Goal: Task Accomplishment & Management: Manage account settings

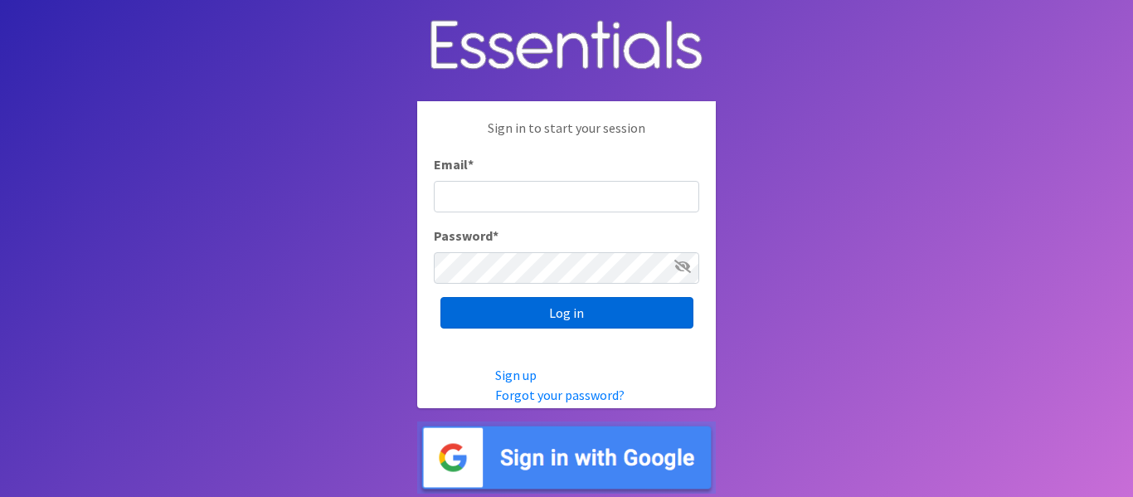
type input "info@marylanddiaperbank.org"
click at [616, 307] on input "Log in" at bounding box center [567, 313] width 253 height 32
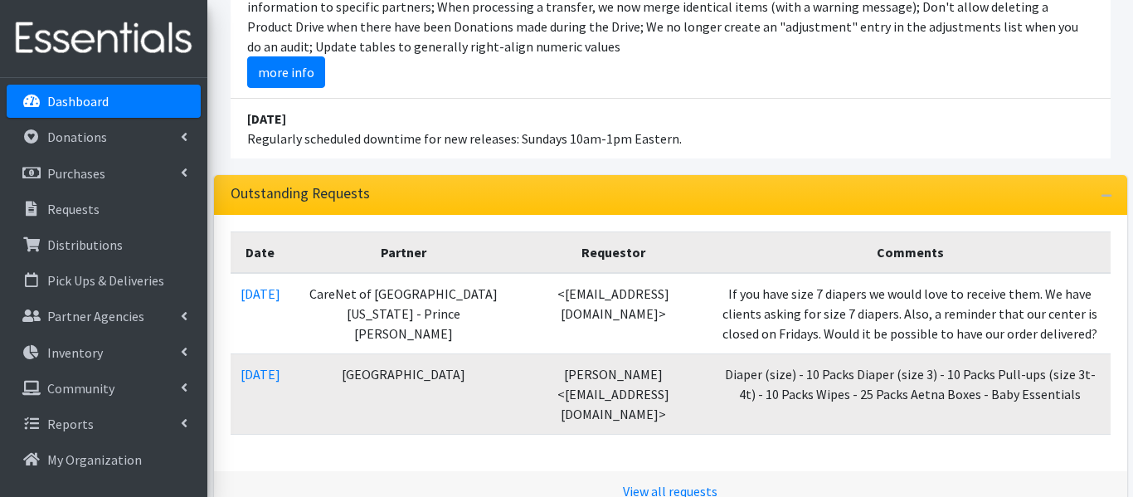
click at [915, 74] on li "August 17 For new banks, we updated the Getting Started information when they f…" at bounding box center [671, 23] width 880 height 152
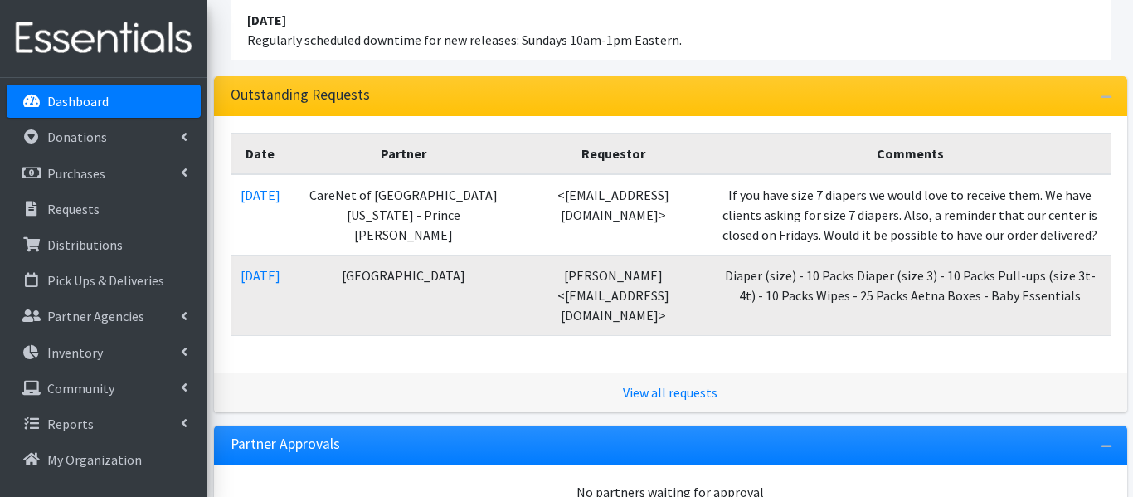
scroll to position [373, 0]
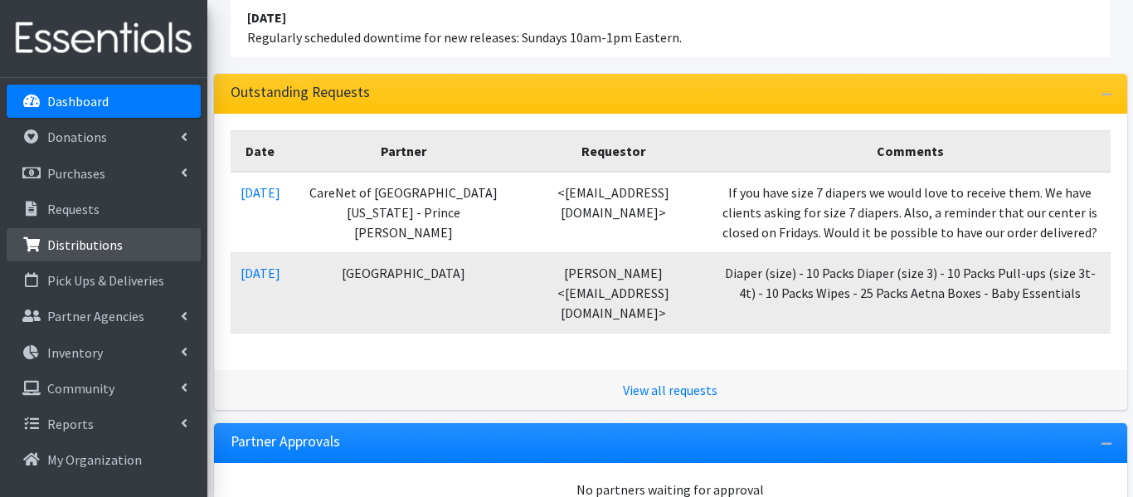
click at [92, 246] on p "Distributions" at bounding box center [85, 244] width 76 height 17
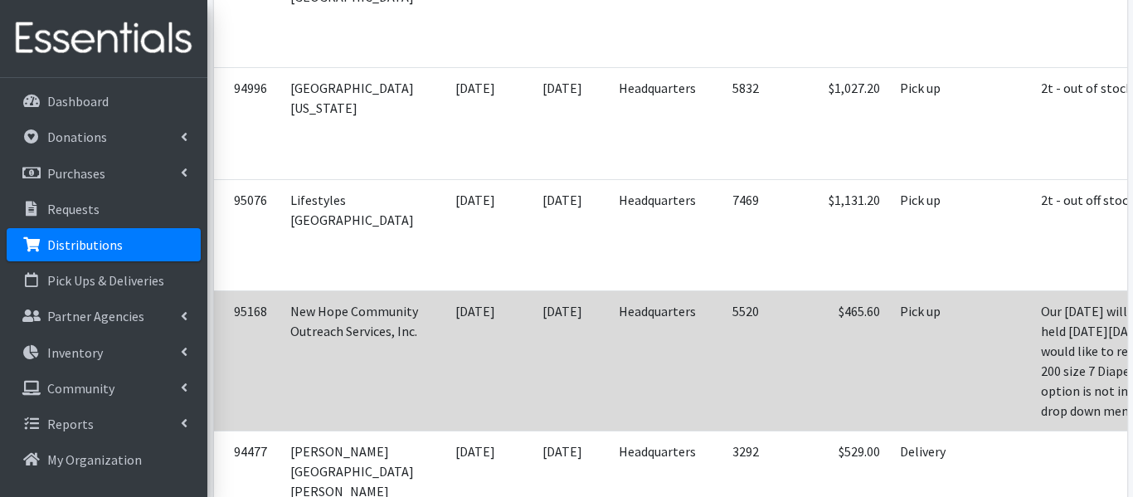
scroll to position [0, 46]
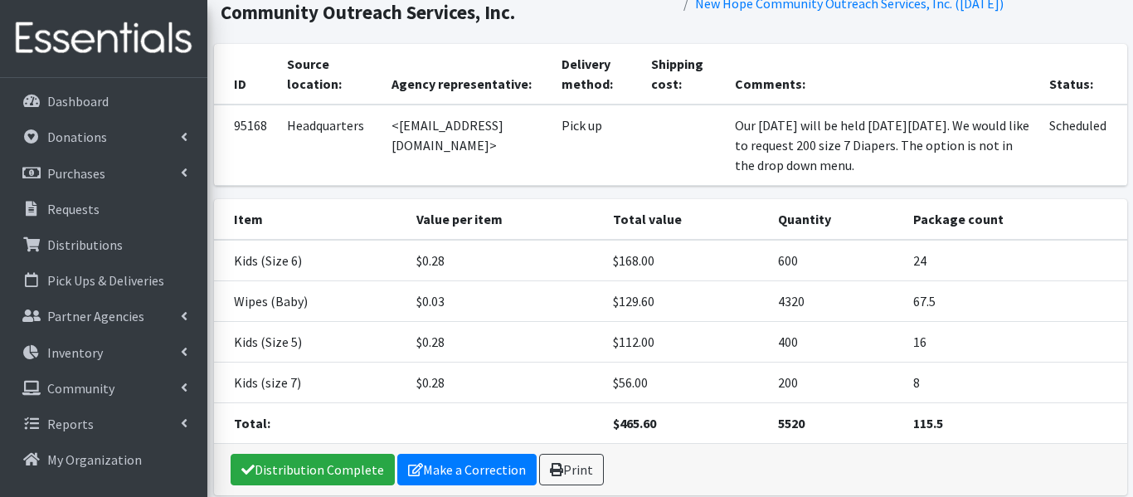
scroll to position [114, 0]
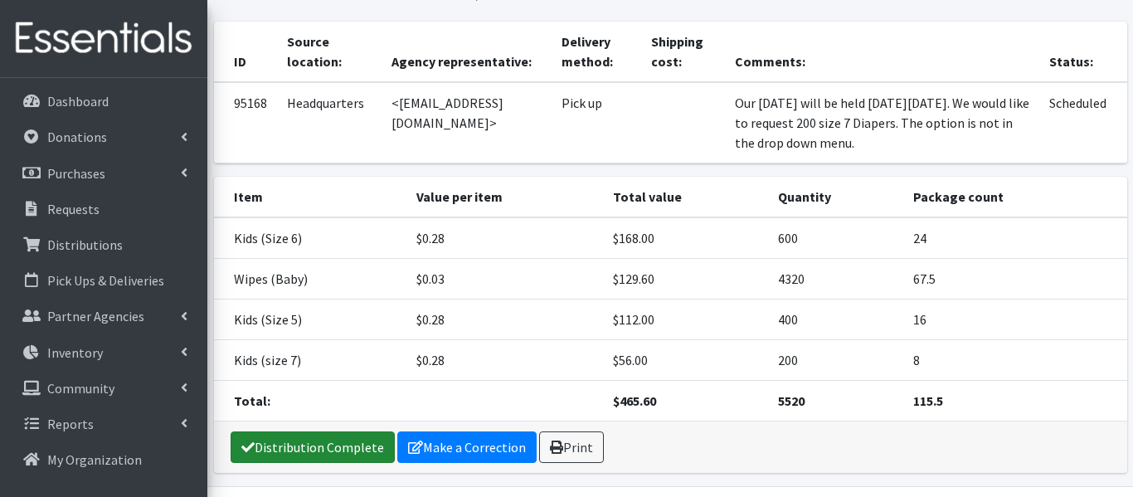
click at [330, 433] on link "Distribution Complete" at bounding box center [313, 447] width 164 height 32
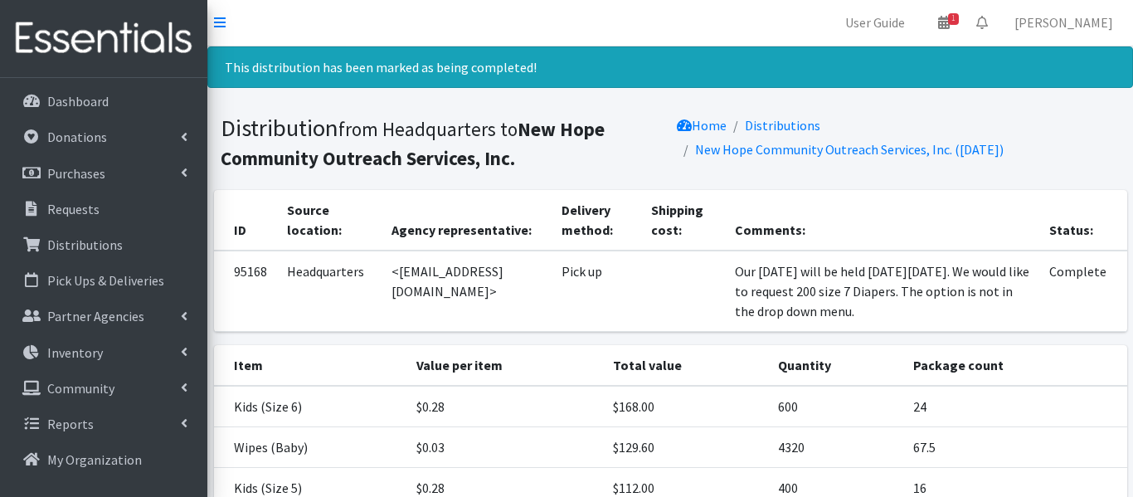
scroll to position [0, 0]
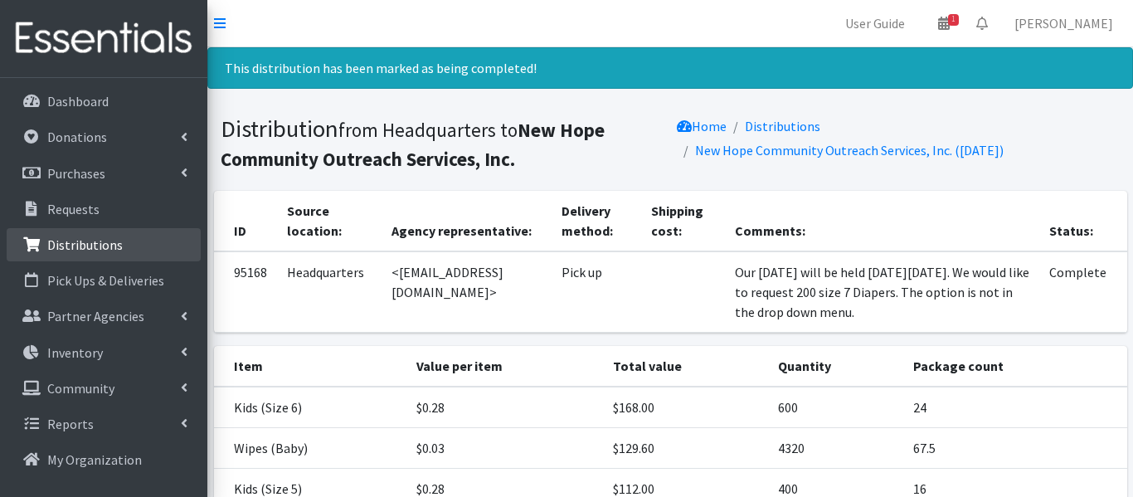
click at [129, 251] on link "Distributions" at bounding box center [104, 244] width 194 height 33
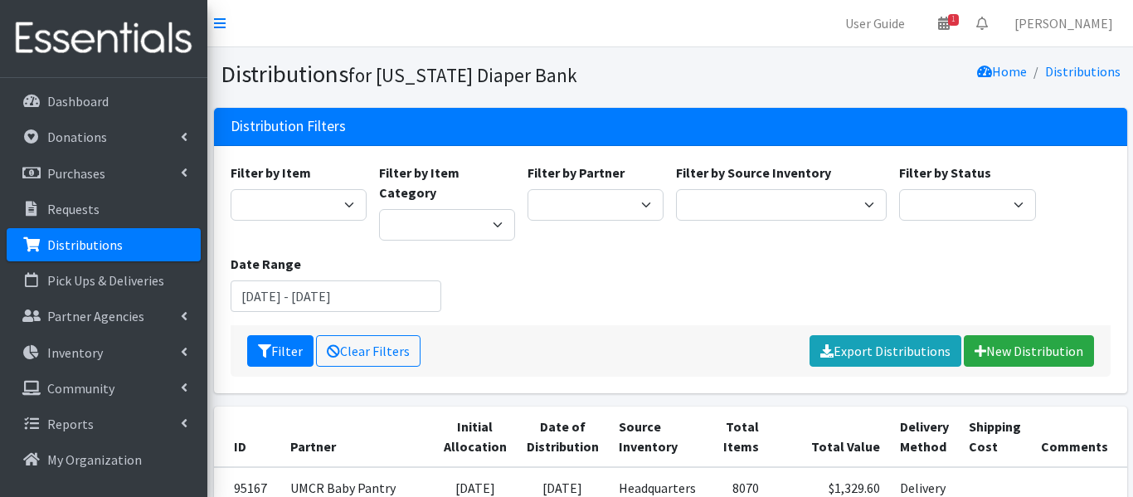
click at [129, 251] on link "Distributions" at bounding box center [104, 244] width 194 height 33
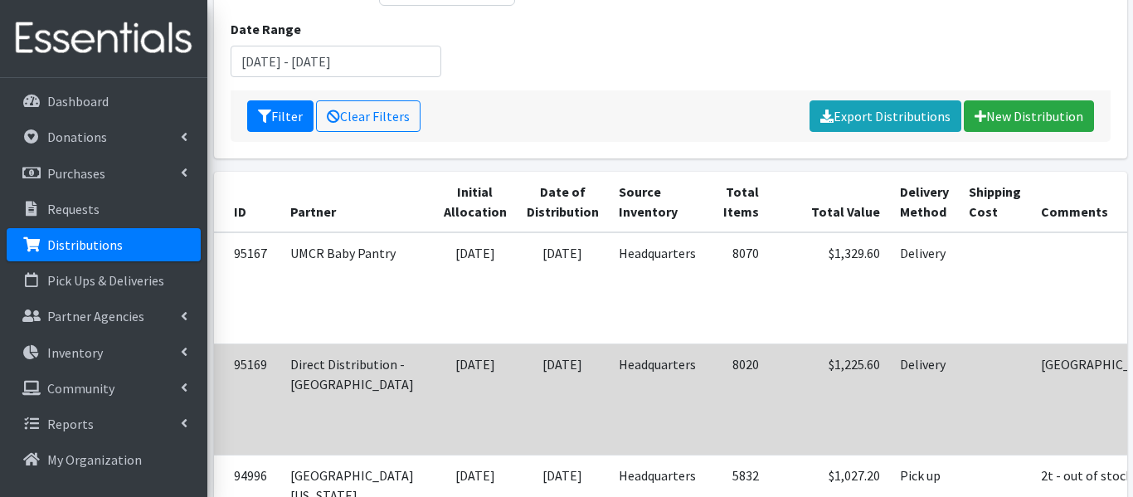
scroll to position [0, 46]
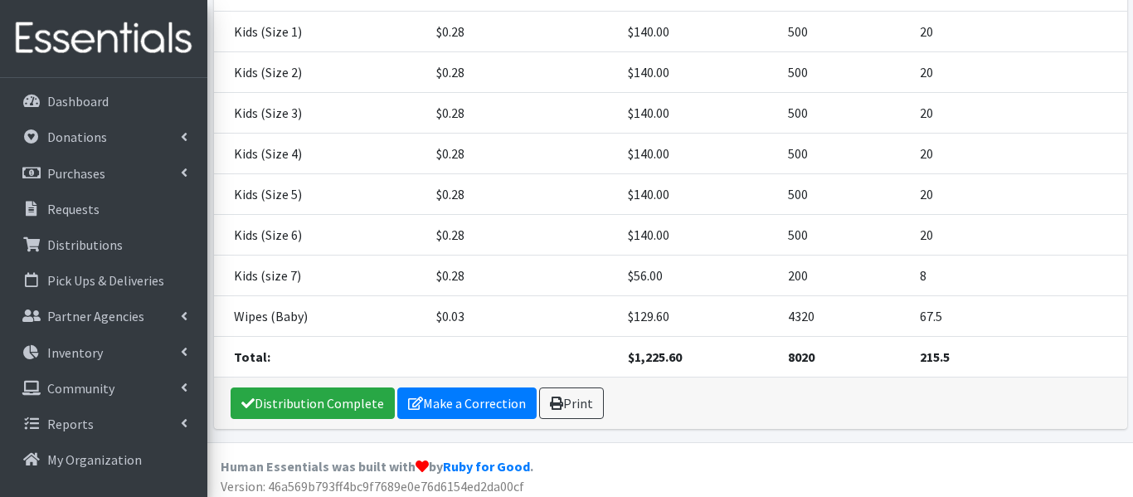
scroll to position [309, 0]
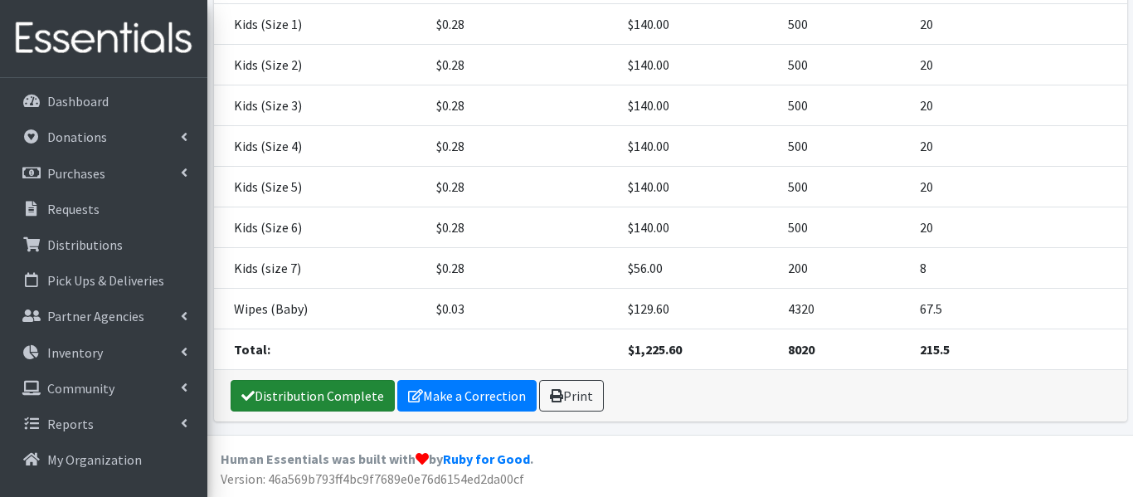
click at [320, 387] on link "Distribution Complete" at bounding box center [313, 396] width 164 height 32
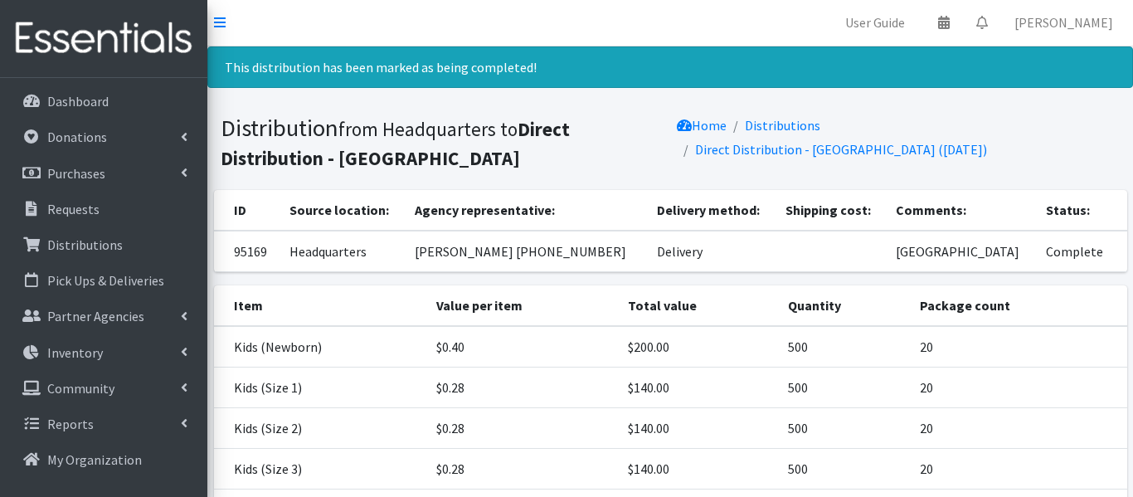
scroll to position [0, 0]
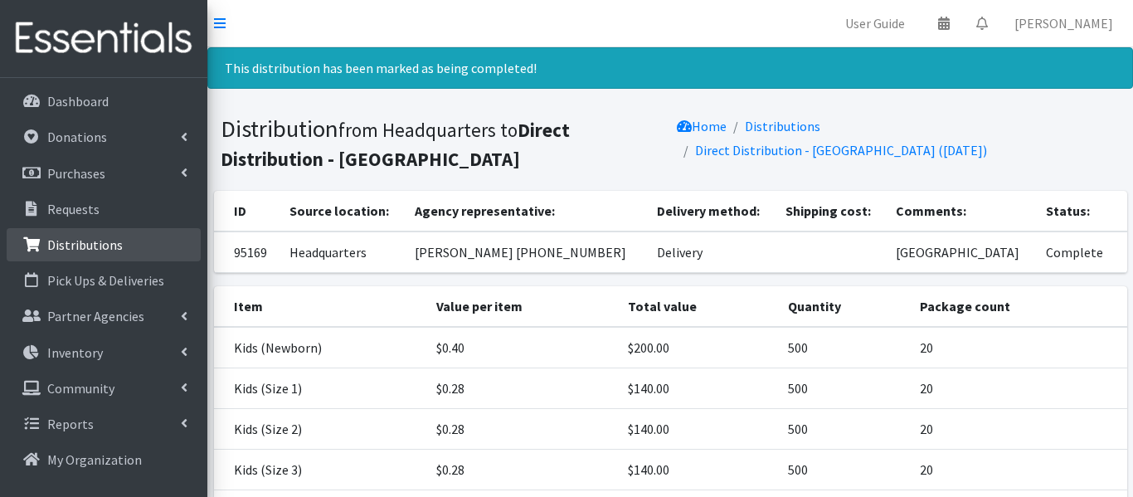
click at [50, 234] on link "Distributions" at bounding box center [104, 244] width 194 height 33
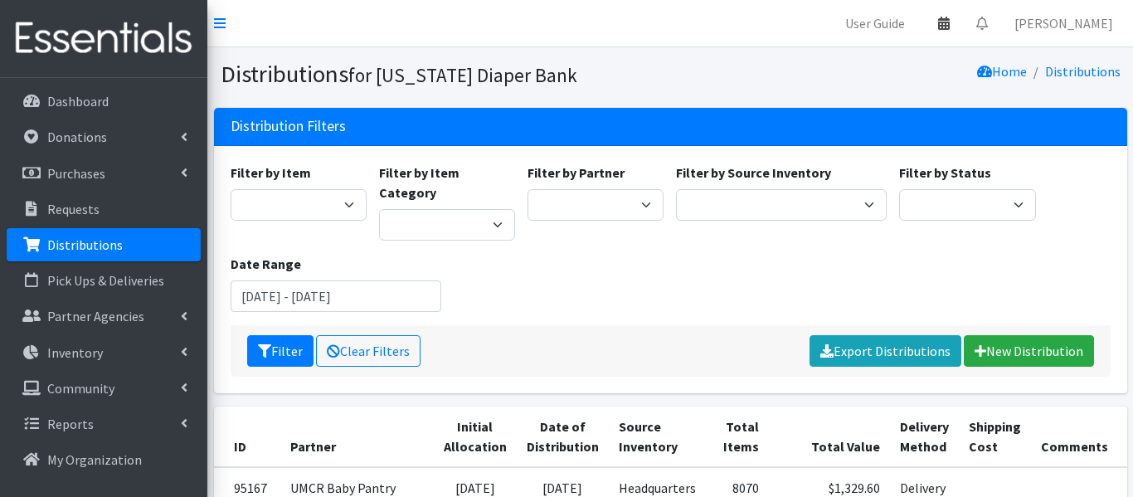
click at [950, 22] on icon at bounding box center [944, 23] width 12 height 13
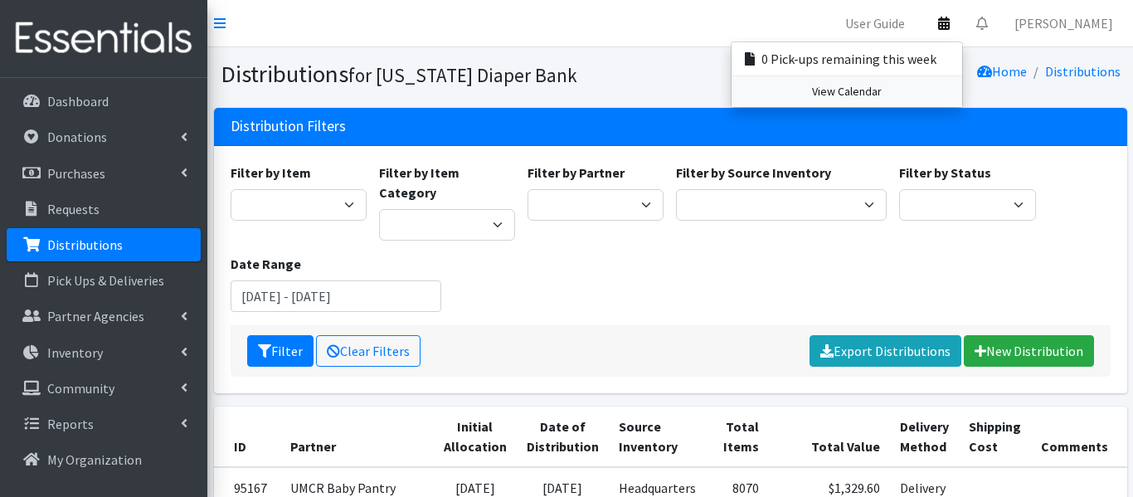
click at [955, 94] on link "View Calendar" at bounding box center [847, 91] width 231 height 31
